Goal: Information Seeking & Learning: Learn about a topic

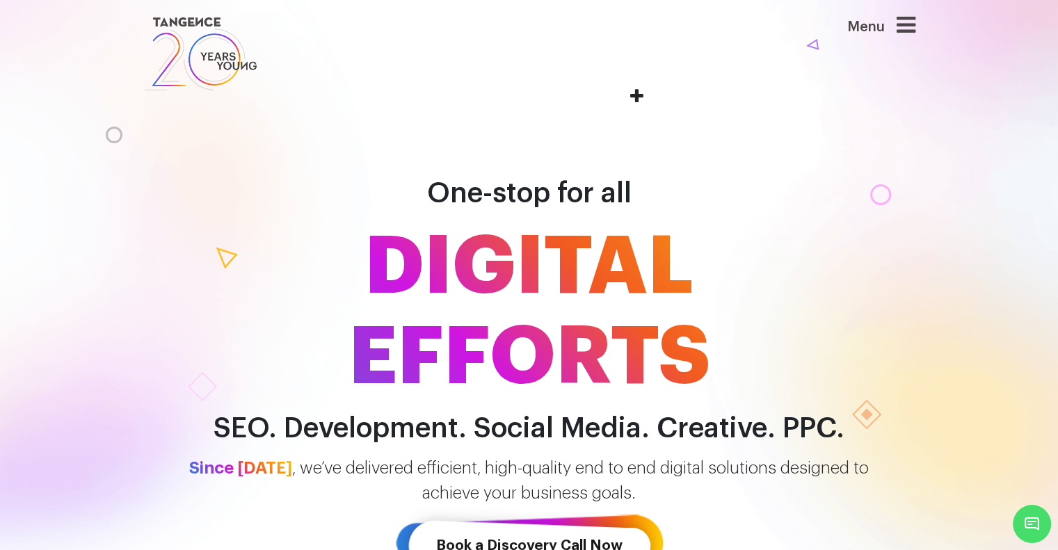
click at [907, 26] on icon at bounding box center [905, 25] width 19 height 22
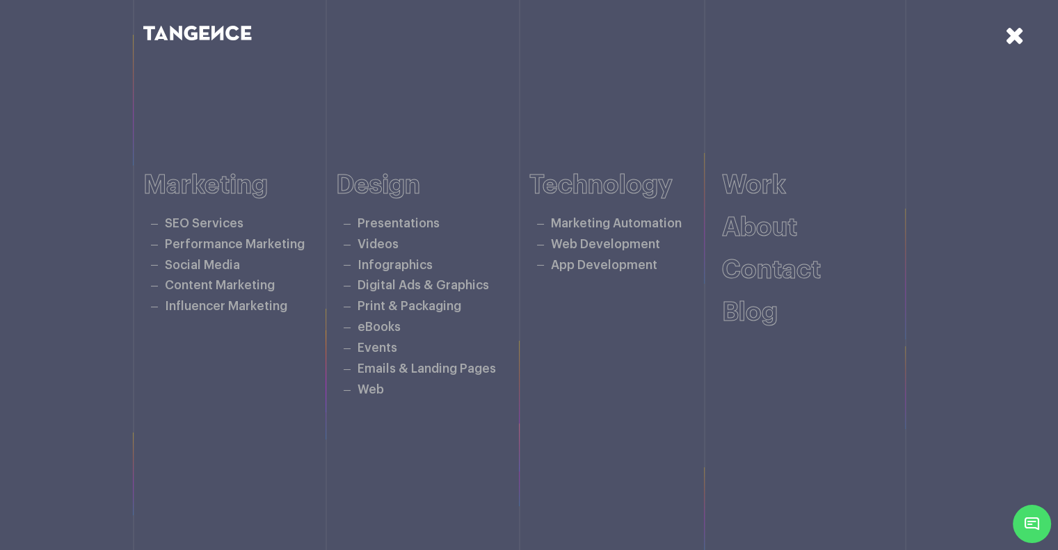
click at [1008, 45] on icon at bounding box center [1014, 35] width 19 height 24
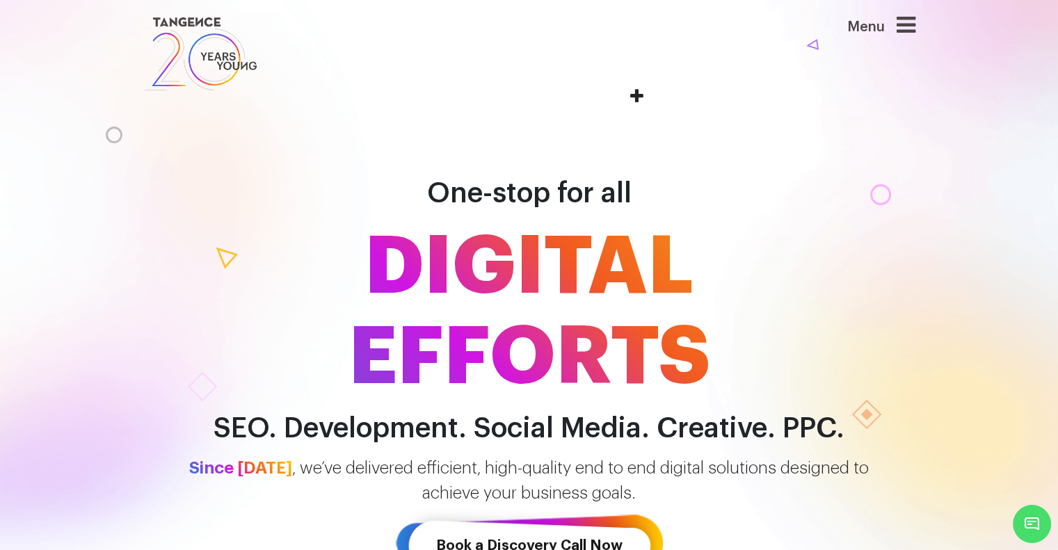
click at [912, 27] on icon at bounding box center [905, 25] width 19 height 22
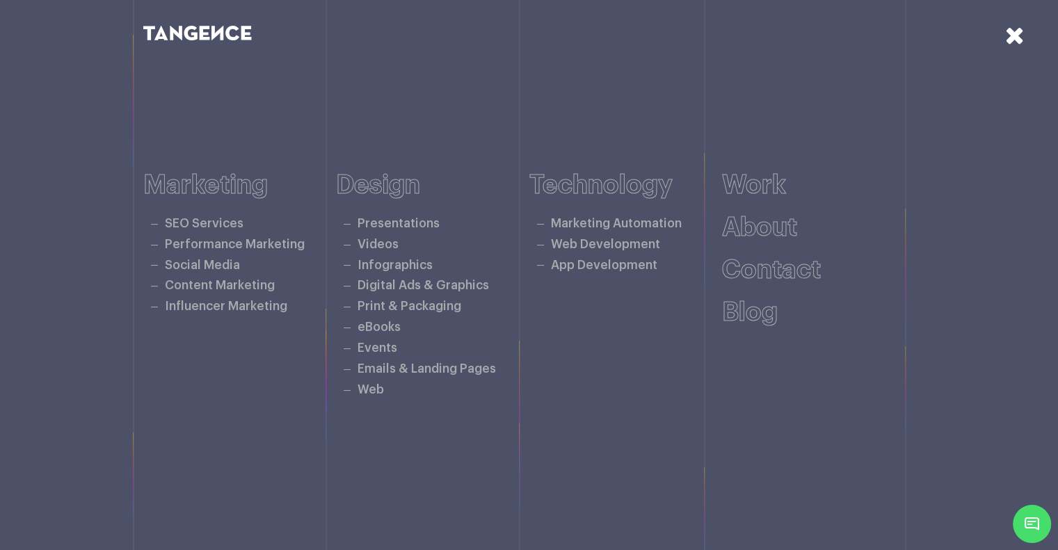
click at [1020, 38] on icon at bounding box center [1014, 35] width 19 height 24
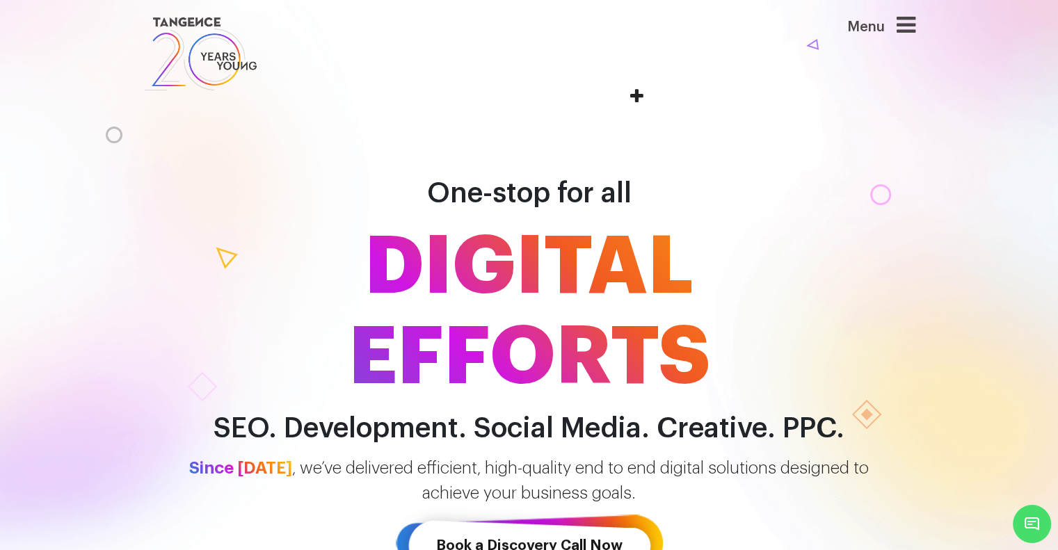
click at [926, 30] on div "Menu" at bounding box center [860, 54] width 132 height 80
click at [921, 29] on div "Menu" at bounding box center [860, 54] width 132 height 80
click at [907, 28] on icon at bounding box center [905, 25] width 19 height 22
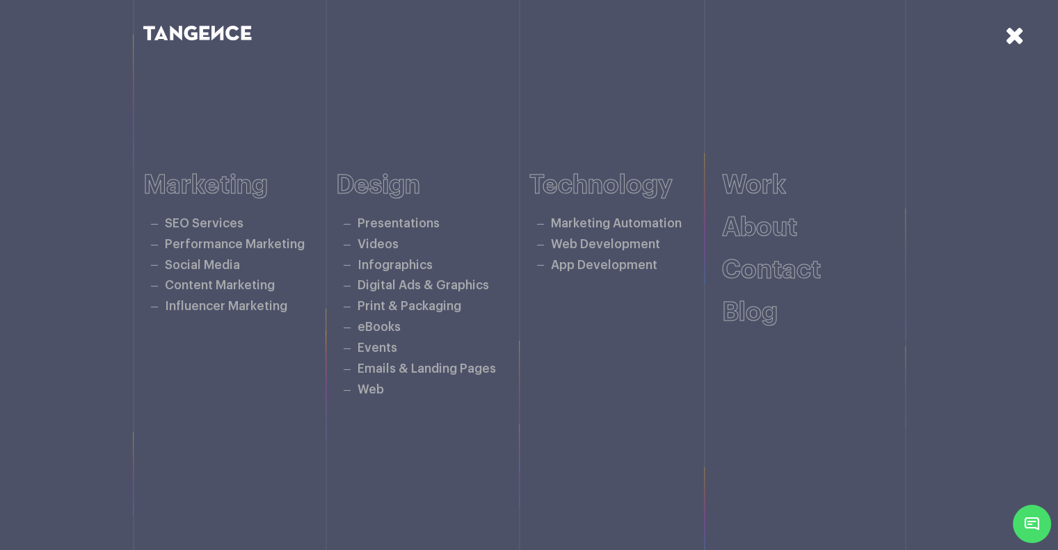
click at [1011, 36] on icon at bounding box center [1014, 35] width 19 height 24
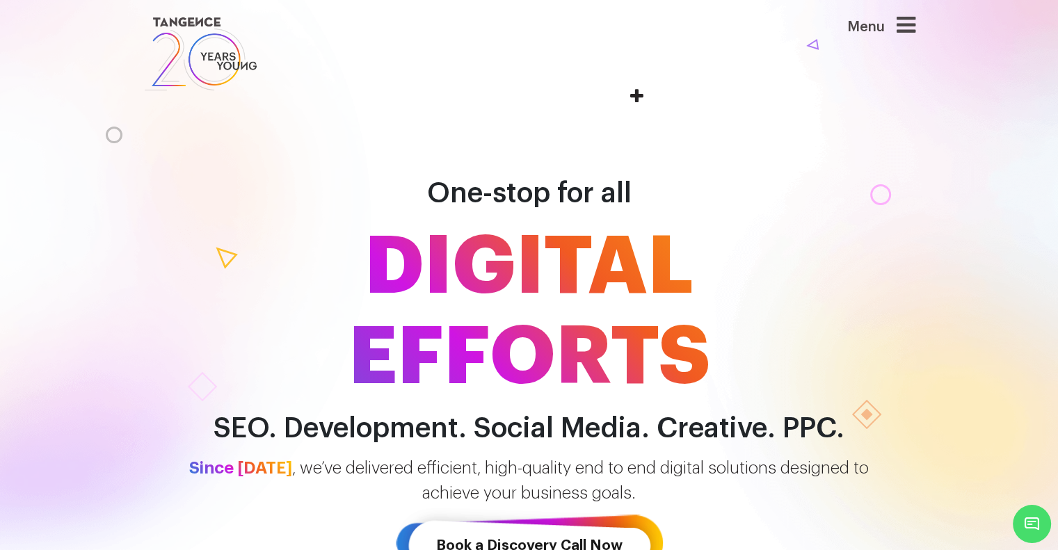
click at [915, 29] on icon at bounding box center [905, 25] width 19 height 22
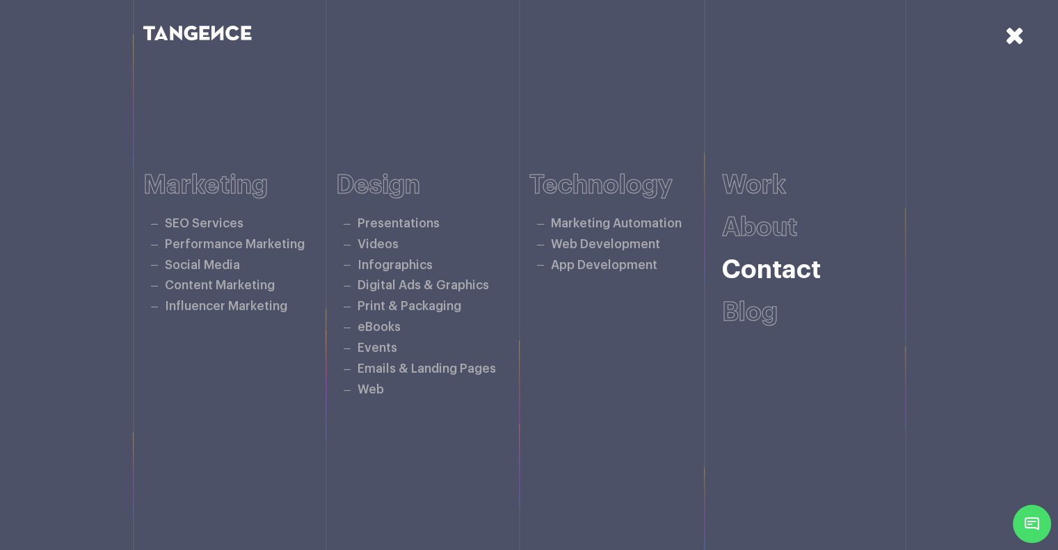
scroll to position [3269, 0]
click at [1007, 40] on icon at bounding box center [1014, 35] width 19 height 24
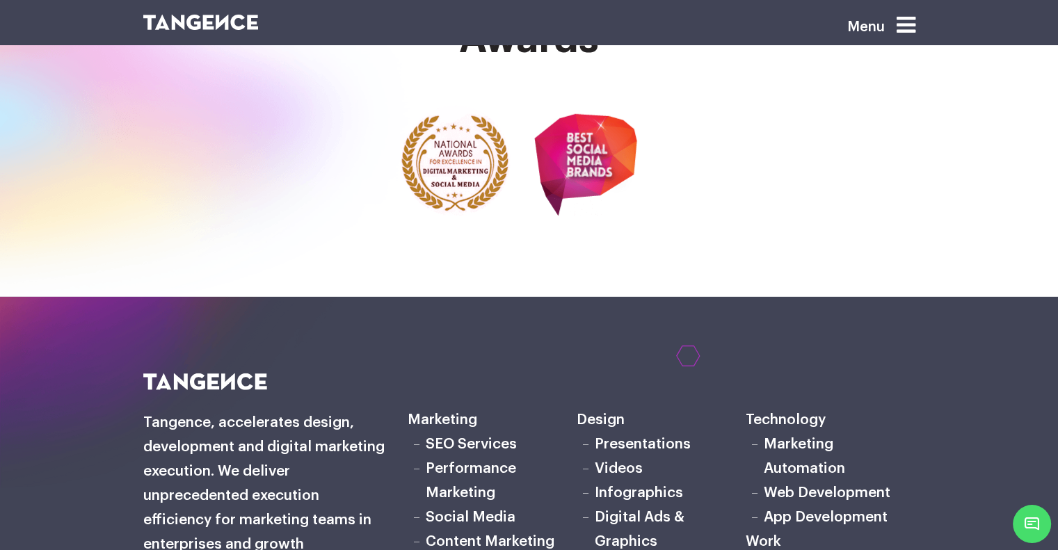
scroll to position [4242, 0]
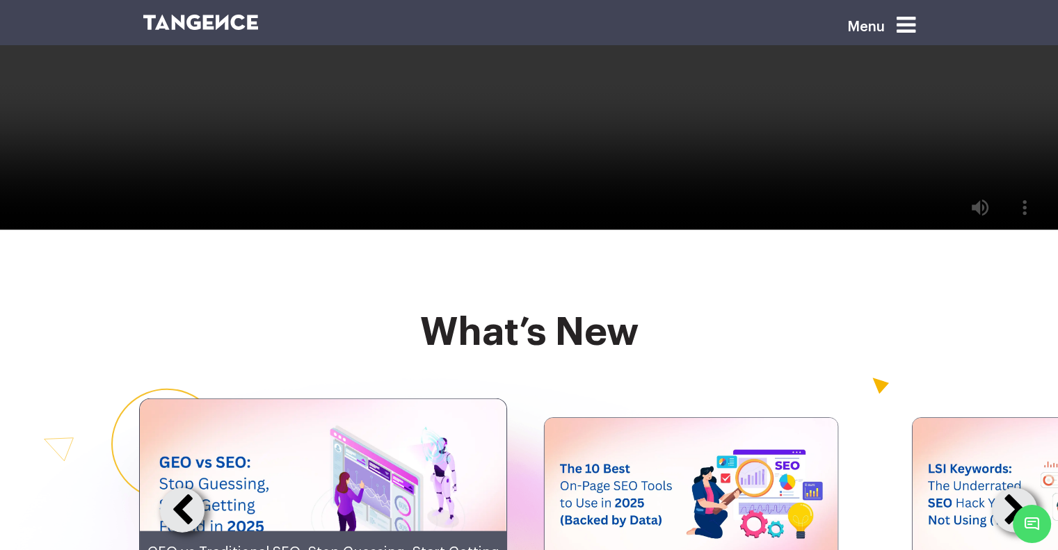
scroll to position [3269, 0]
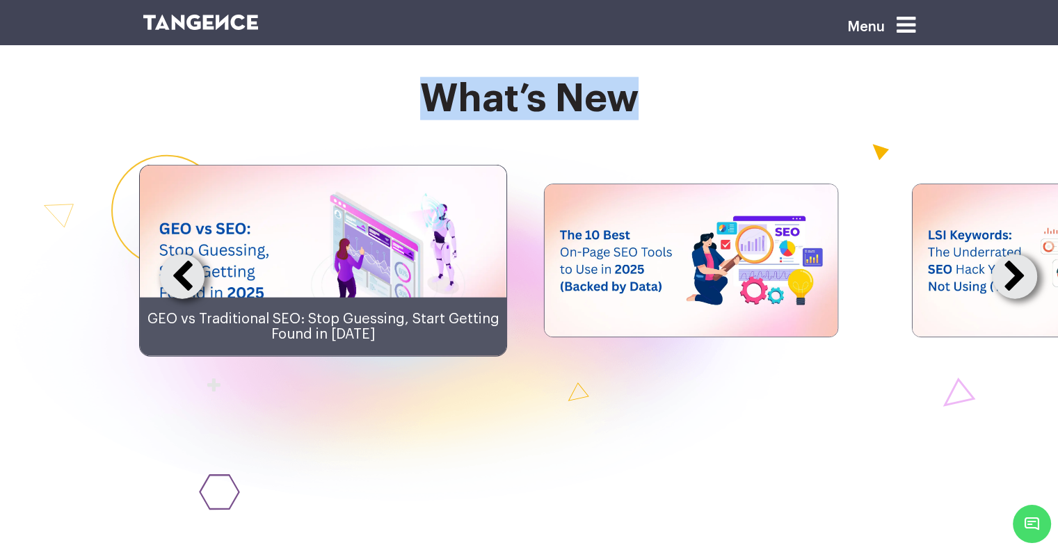
drag, startPoint x: 426, startPoint y: 167, endPoint x: 729, endPoint y: 150, distance: 303.0
click at [634, 120] on h2 "what’s new" at bounding box center [529, 98] width 772 height 43
click at [729, 120] on h2 "what’s new" at bounding box center [529, 98] width 772 height 43
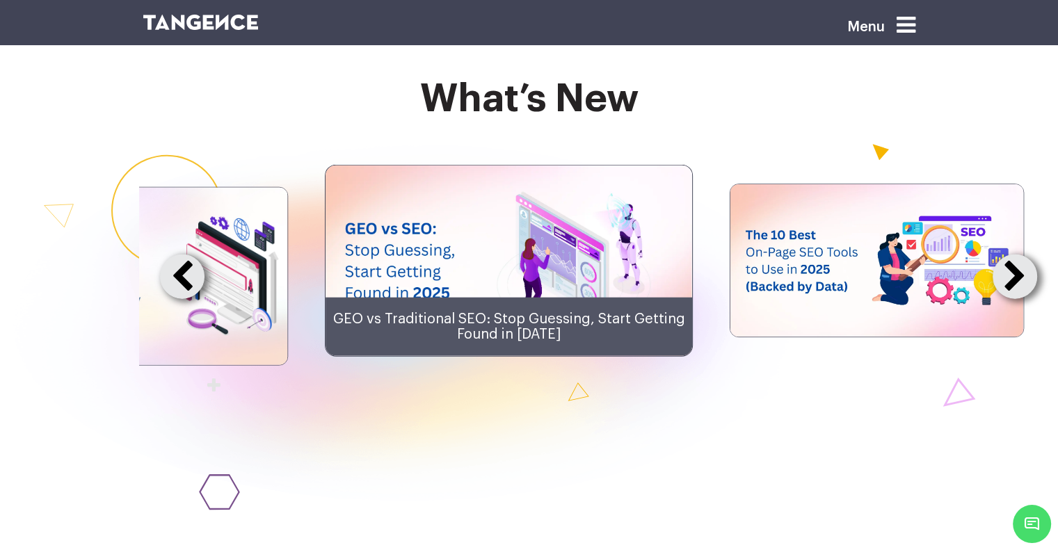
drag, startPoint x: 282, startPoint y: 323, endPoint x: 468, endPoint y: 318, distance: 185.8
click at [468, 318] on img at bounding box center [508, 261] width 367 height 191
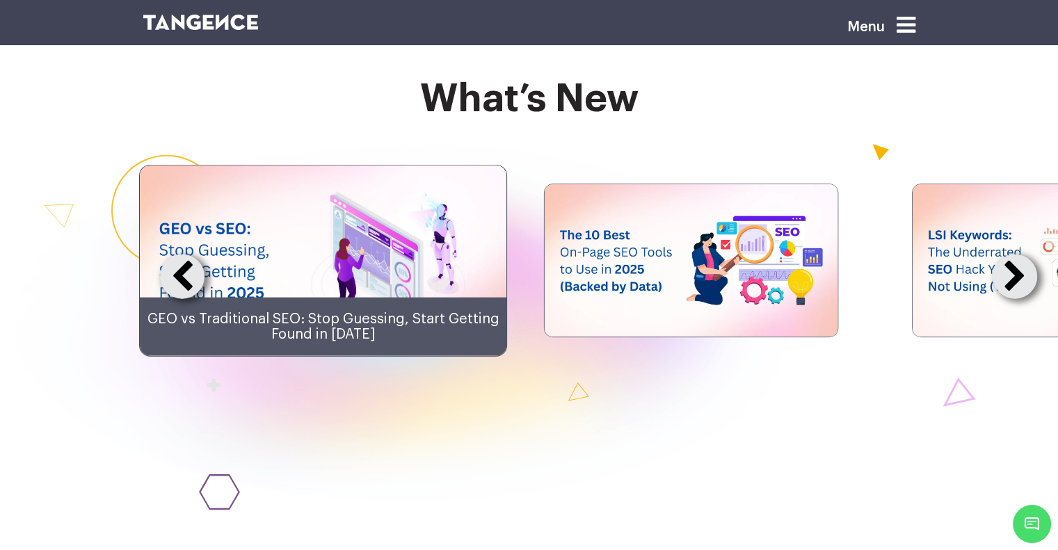
click at [1016, 299] on button at bounding box center [1014, 277] width 45 height 45
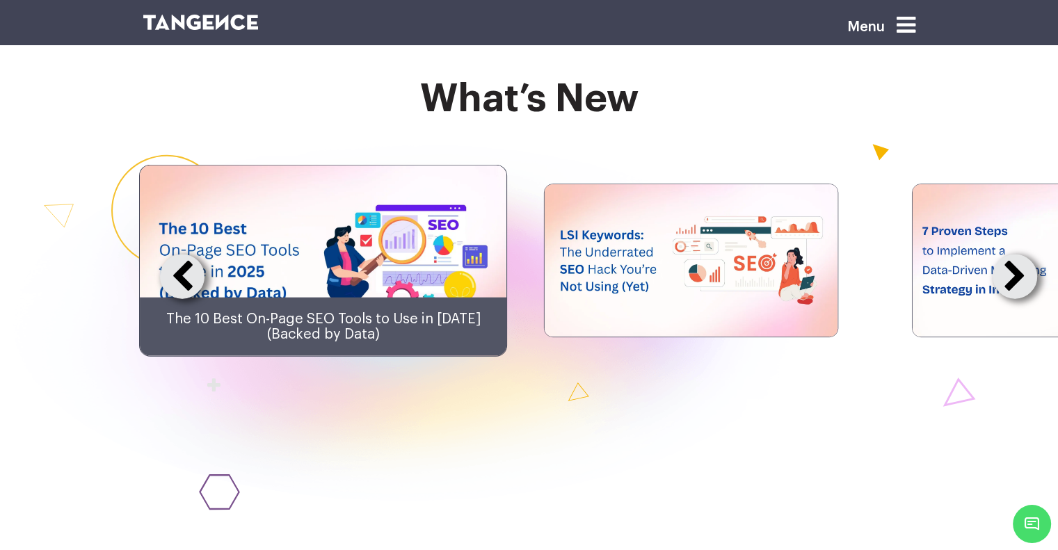
click at [1016, 299] on button at bounding box center [1014, 277] width 45 height 45
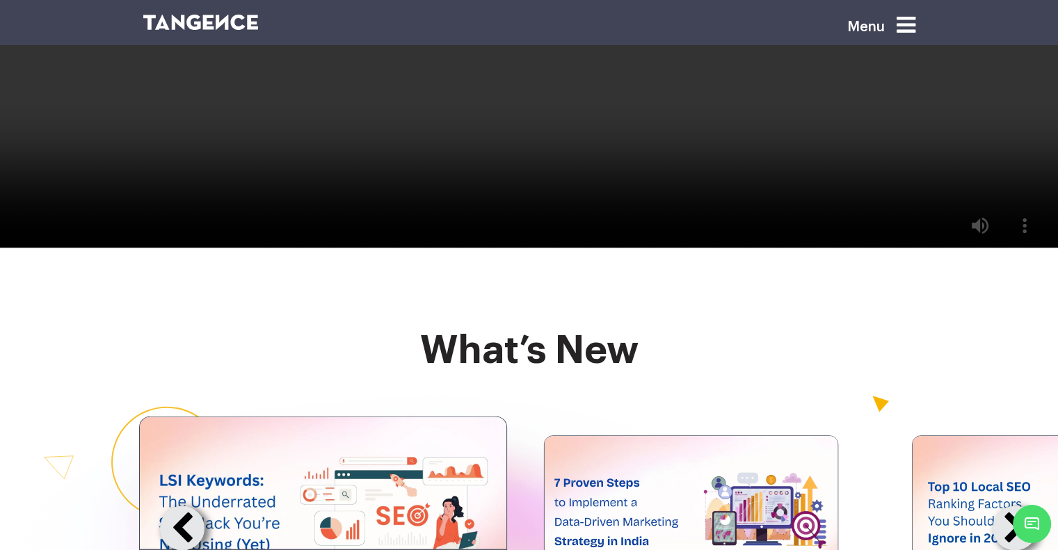
scroll to position [3338, 0]
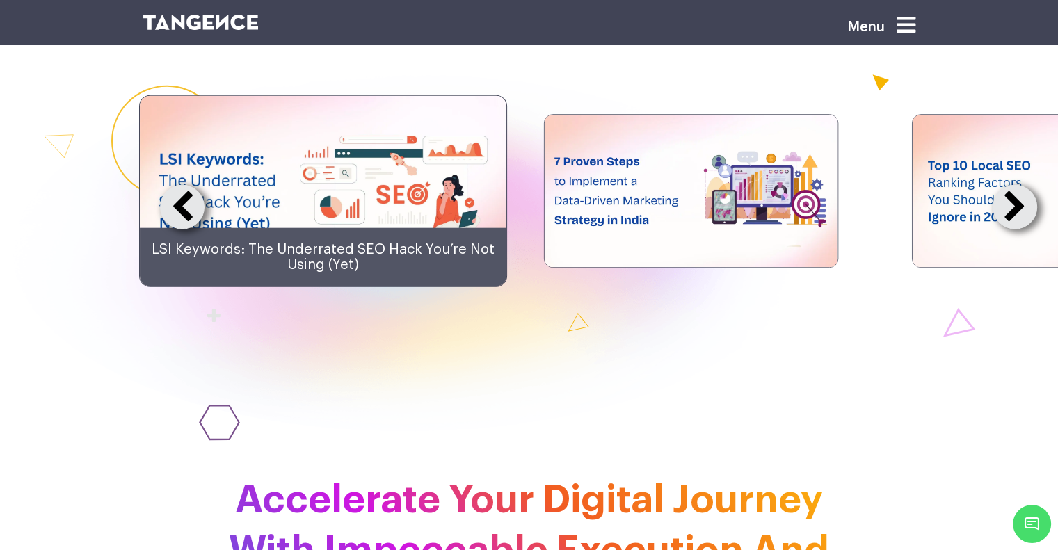
click at [1013, 230] on button at bounding box center [1014, 207] width 45 height 45
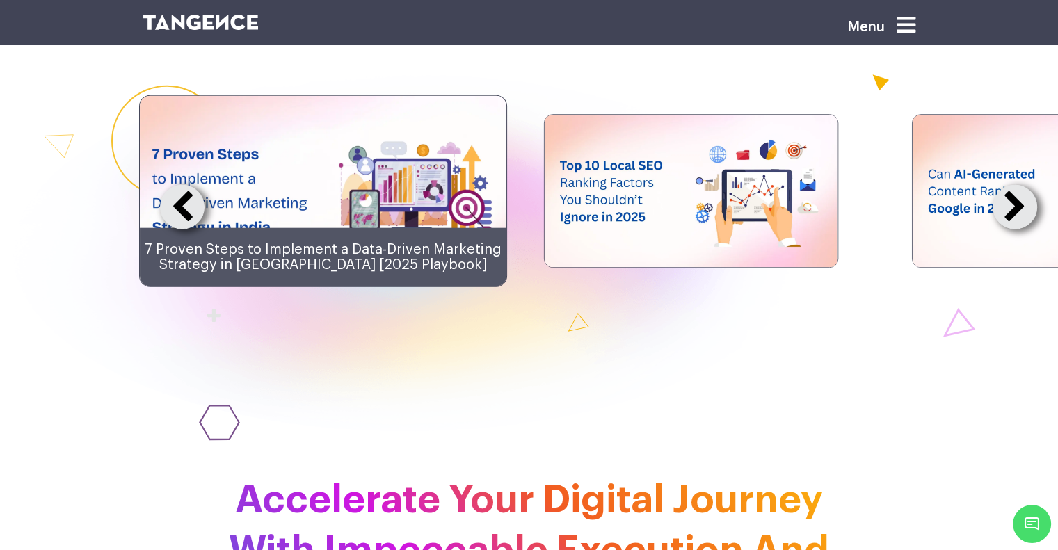
click at [1013, 230] on button at bounding box center [1014, 207] width 45 height 45
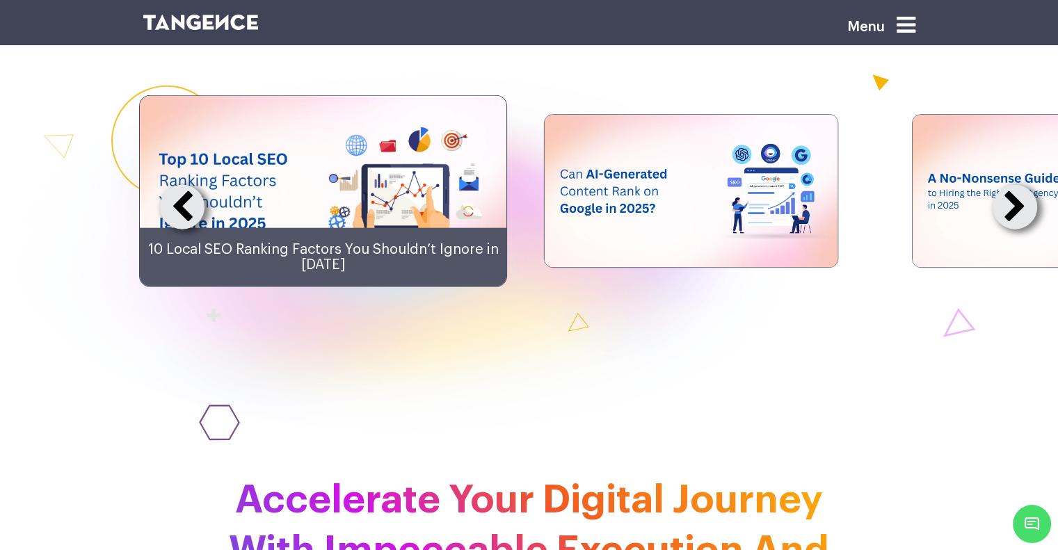
click at [1013, 230] on button at bounding box center [1014, 207] width 45 height 45
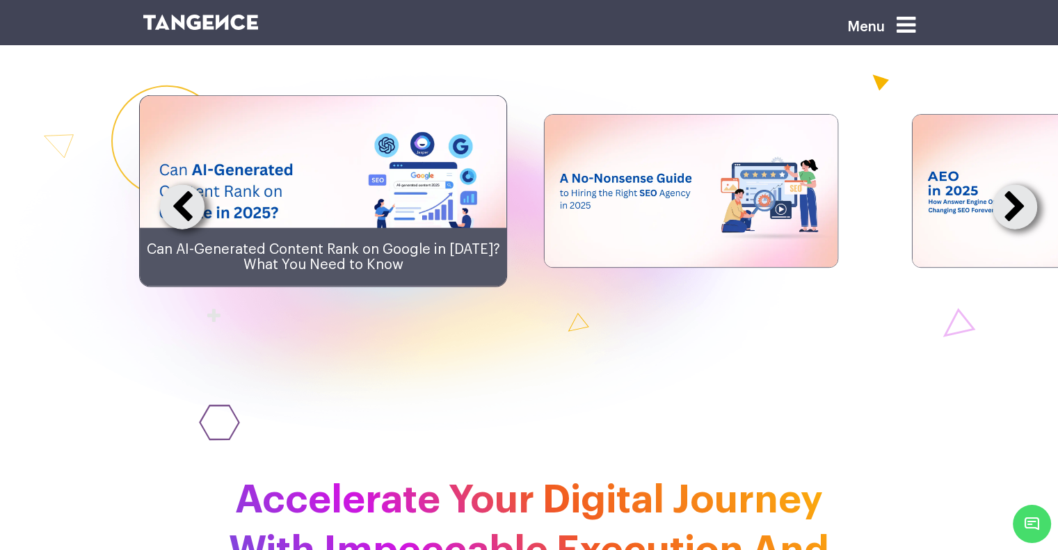
click at [1013, 230] on button at bounding box center [1014, 207] width 45 height 45
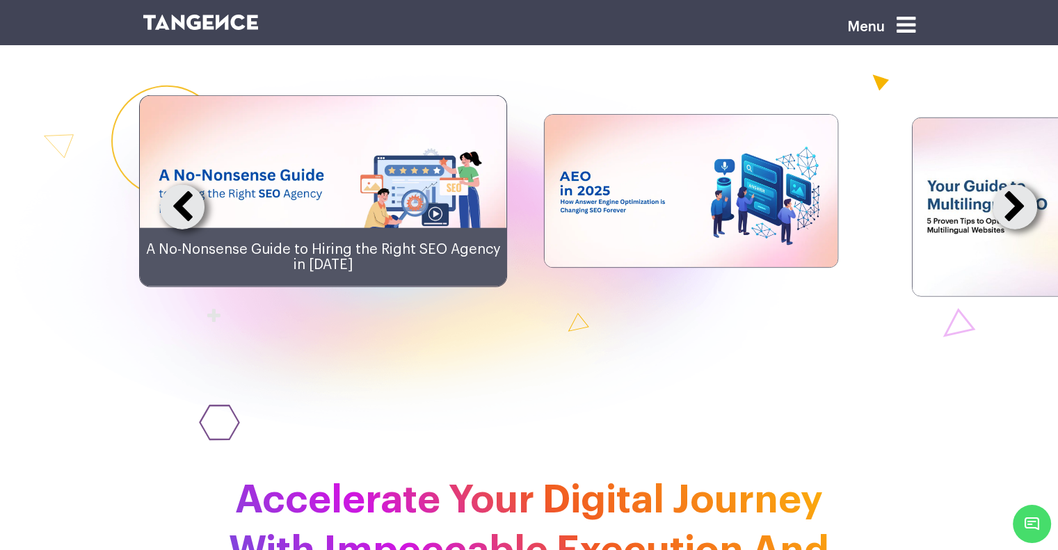
click at [1013, 230] on button at bounding box center [1014, 207] width 45 height 45
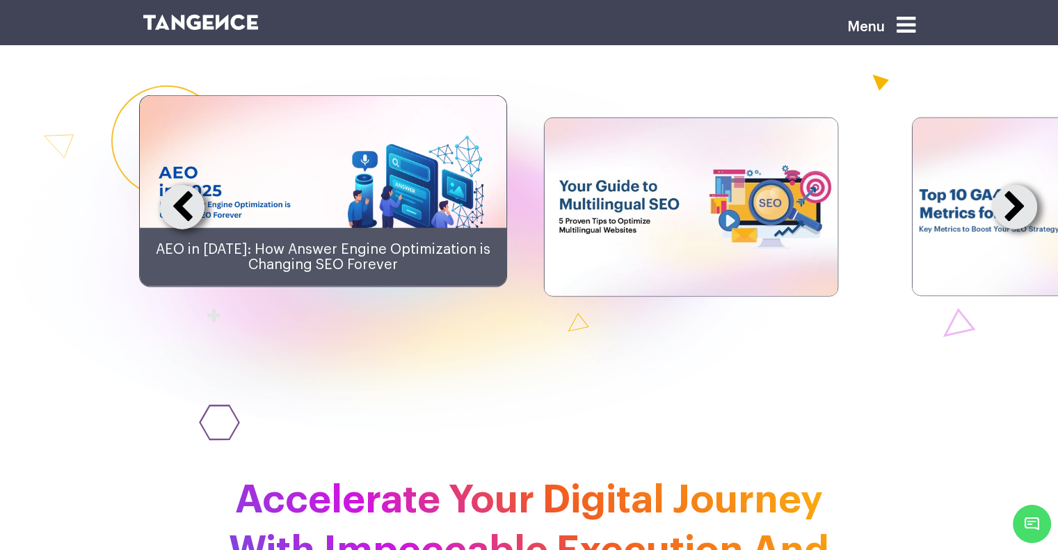
click at [409, 272] on link "AEO in [DATE]: How Answer Engine Optimization is Changing SEO Forever" at bounding box center [323, 257] width 335 height 29
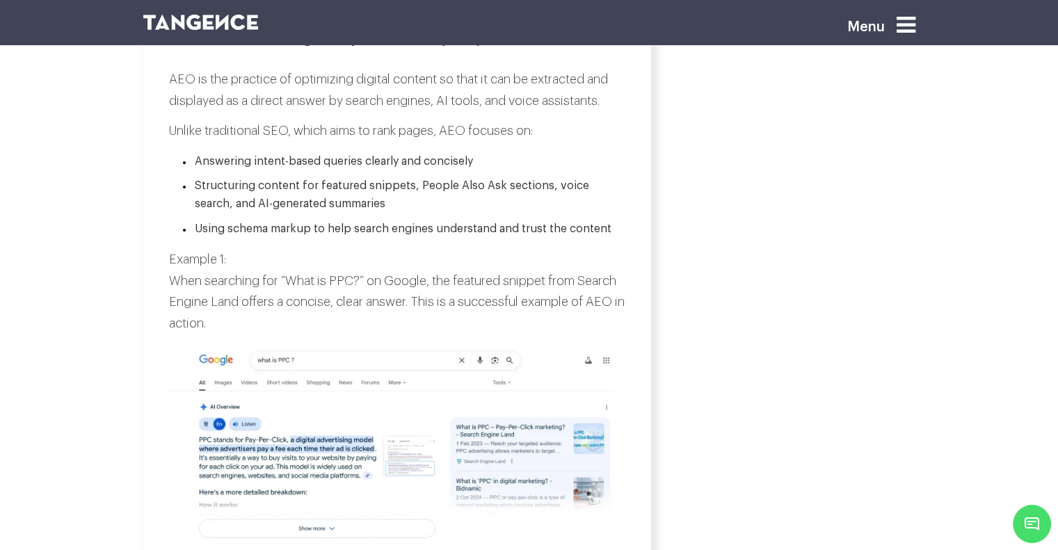
scroll to position [1182, 0]
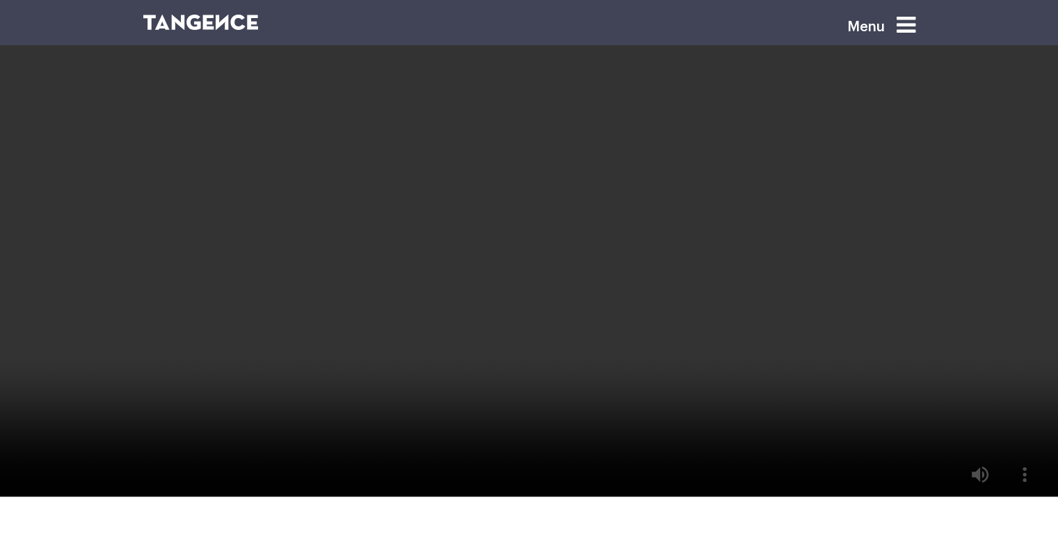
scroll to position [2801, 0]
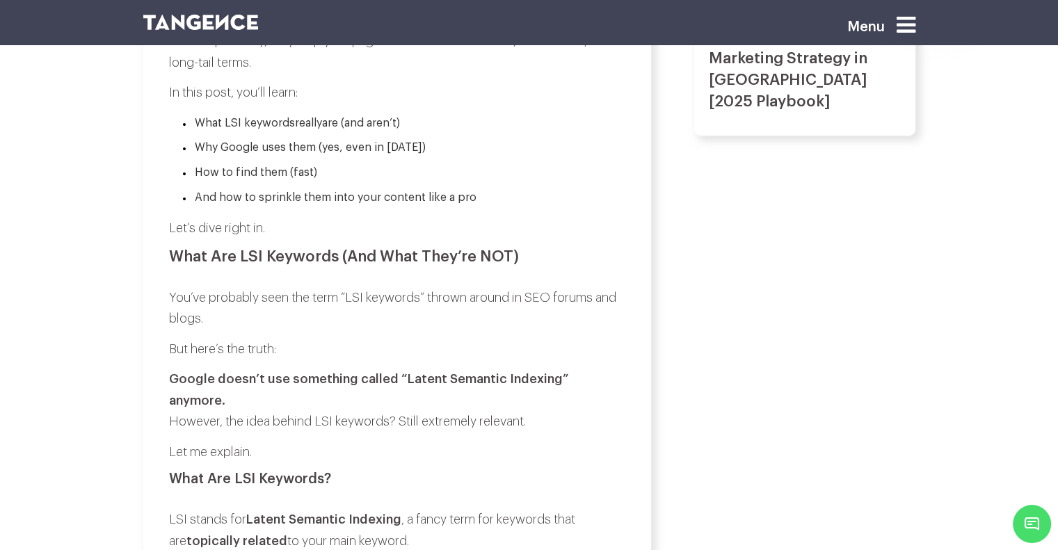
scroll to position [278, 0]
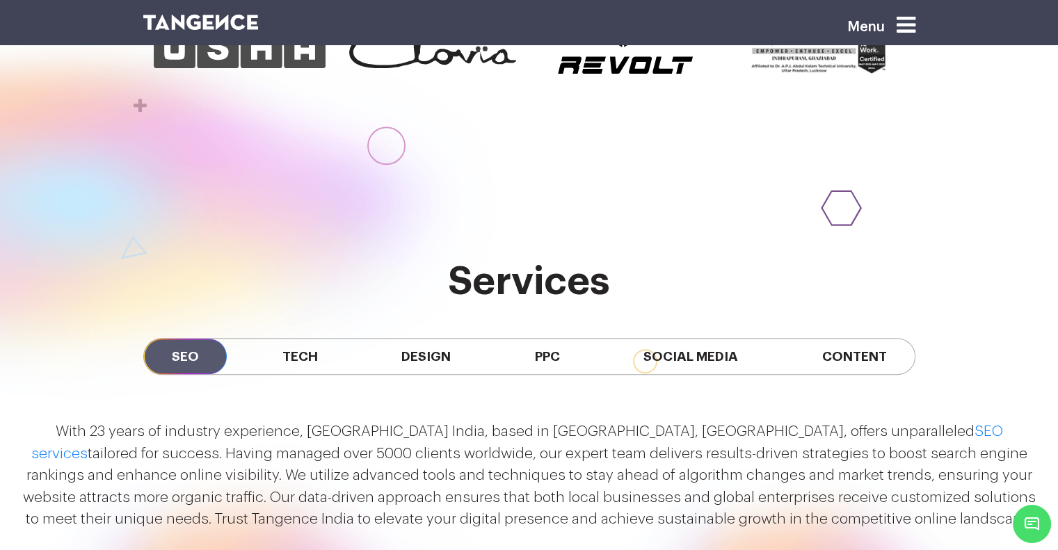
scroll to position [1113, 0]
